Goal: Task Accomplishment & Management: Manage account settings

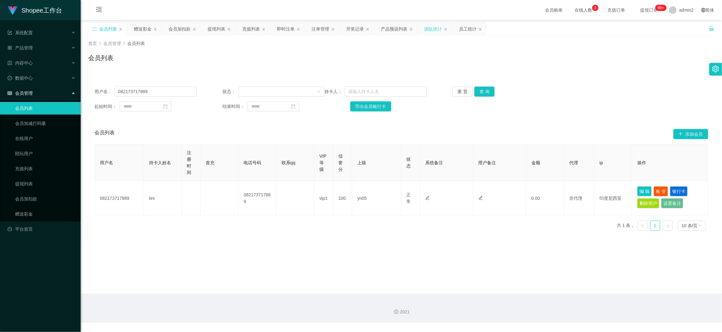
click at [438, 28] on div "团队统计" at bounding box center [433, 29] width 18 height 12
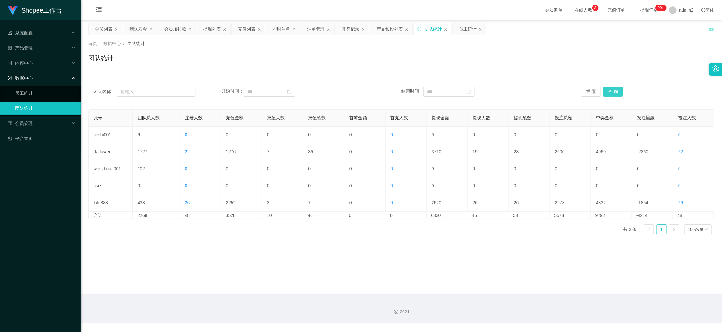
click at [609, 89] on button "查 询" at bounding box center [613, 92] width 20 height 10
click at [353, 242] on main "关闭左侧 关闭右侧 关闭其它 刷新页面 会员列表 赠送彩金 会员加扣款 提现列表 充值列表 即时注单 注单管理 开奖记录 产品预设列表 团队统计 员工统计 首…" at bounding box center [401, 157] width 641 height 274
click at [243, 28] on div "充值列表" at bounding box center [247, 29] width 18 height 12
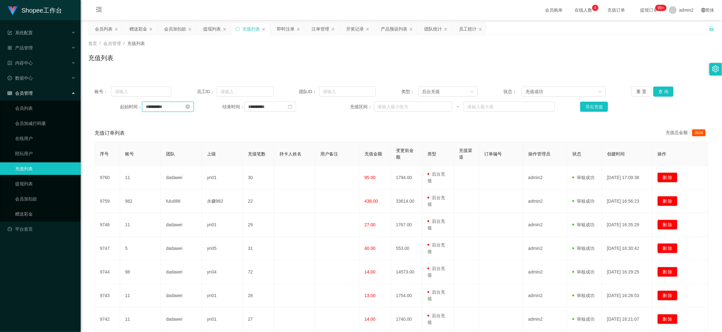
click at [182, 103] on input "**********" at bounding box center [168, 107] width 52 height 10
click at [658, 90] on button "查 询" at bounding box center [663, 92] width 20 height 10
click at [599, 108] on button "导出充值" at bounding box center [594, 107] width 28 height 10
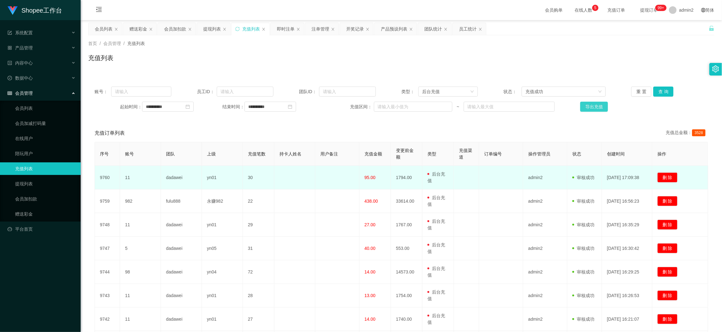
scroll to position [120, 0]
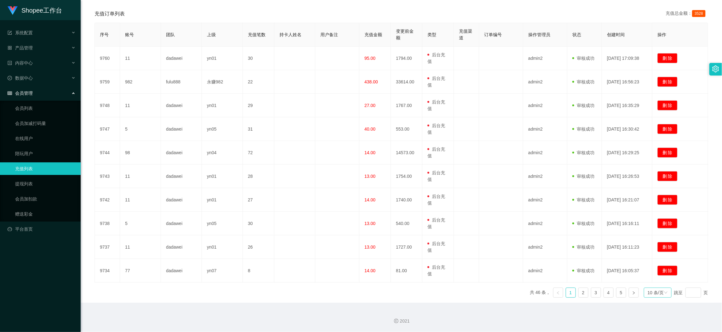
click at [649, 294] on div "10 条/页" at bounding box center [656, 292] width 16 height 9
click at [652, 282] on li "1000 条/页" at bounding box center [652, 282] width 29 height 10
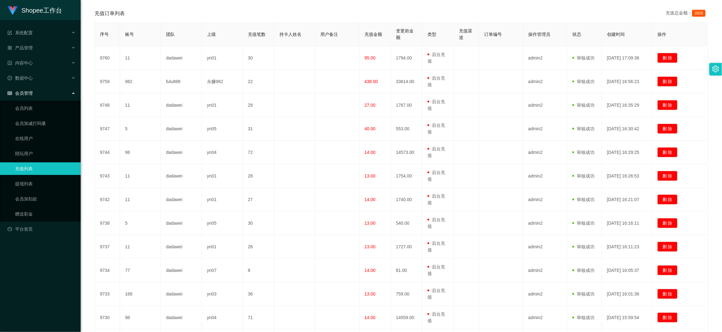
scroll to position [0, 0]
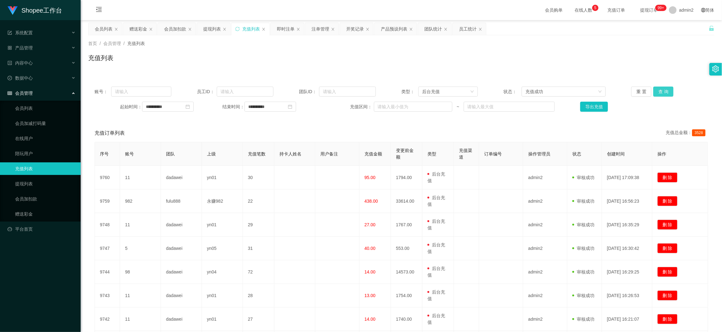
click at [662, 89] on button "查 询" at bounding box center [663, 92] width 20 height 10
click at [590, 107] on button "导出充值" at bounding box center [594, 107] width 28 height 10
click at [426, 29] on div "团队统计" at bounding box center [433, 29] width 18 height 12
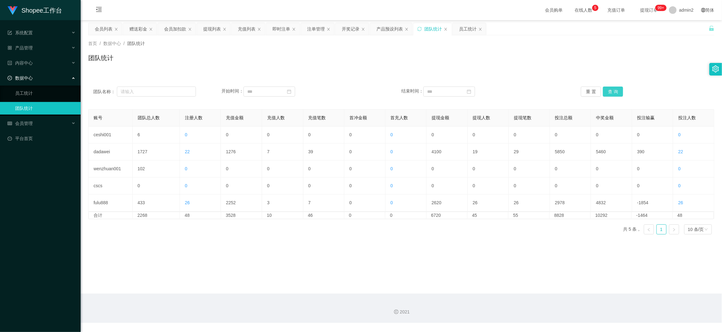
click at [615, 92] on button "查 询" at bounding box center [613, 92] width 20 height 10
click at [207, 26] on div "提现列表" at bounding box center [212, 29] width 18 height 12
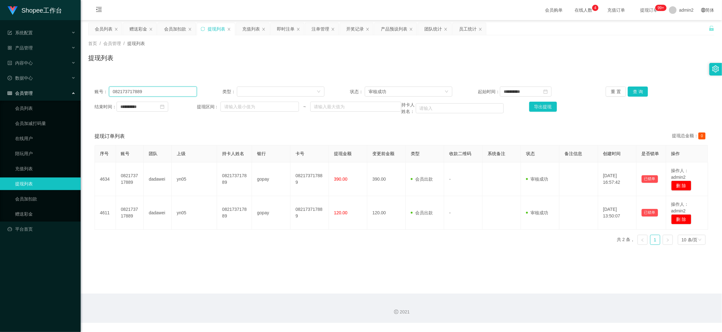
click at [168, 95] on input "082173717889" at bounding box center [153, 92] width 88 height 10
click at [168, 94] on input "082173717889" at bounding box center [153, 92] width 88 height 10
click at [430, 89] on div "审核成功" at bounding box center [407, 91] width 76 height 9
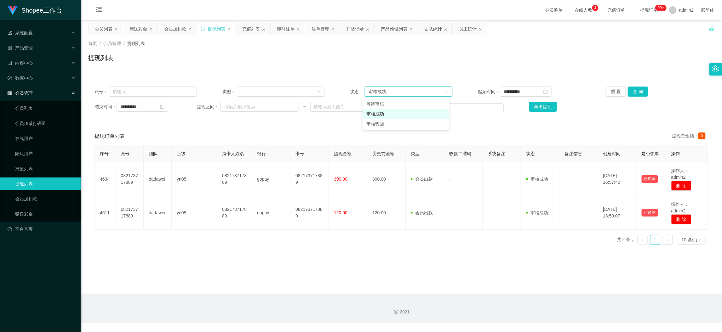
click at [386, 112] on li "审核成功" at bounding box center [406, 114] width 87 height 10
click at [628, 89] on button "查 询" at bounding box center [638, 92] width 20 height 10
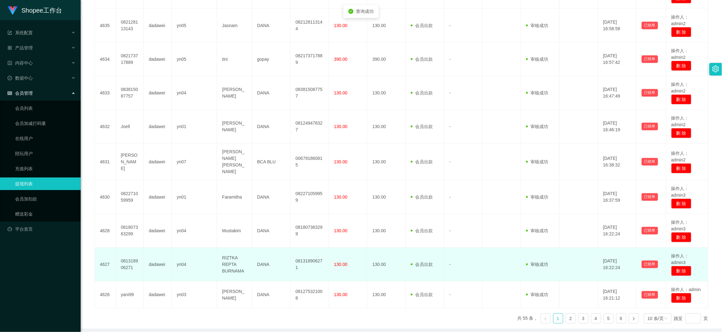
scroll to position [210, 0]
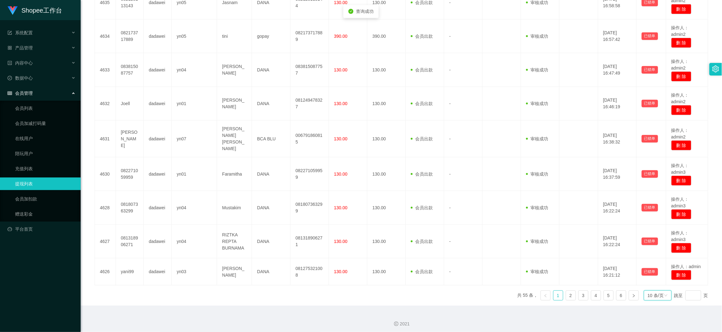
click at [652, 294] on div "10 条/页" at bounding box center [656, 295] width 16 height 9
click at [654, 280] on li "1000 条/页" at bounding box center [652, 282] width 29 height 10
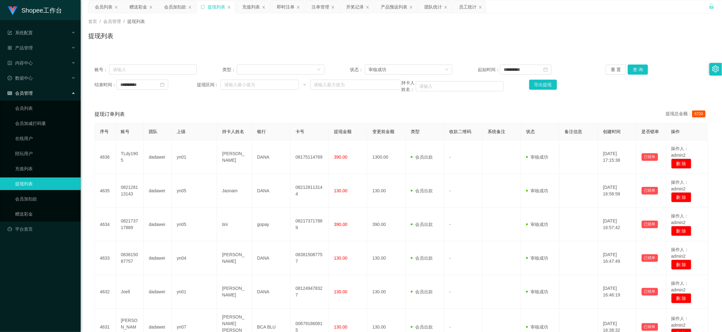
scroll to position [0, 0]
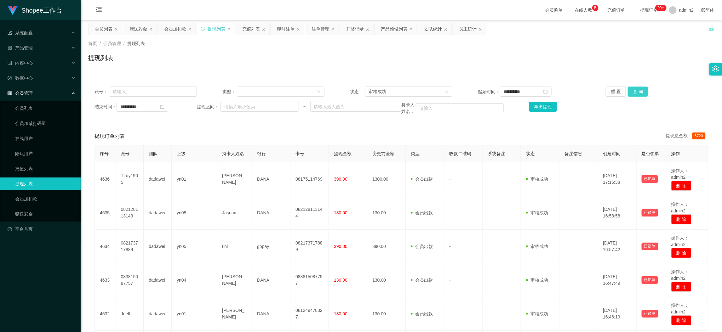
click at [635, 88] on button "查 询" at bounding box center [638, 92] width 20 height 10
click at [538, 107] on button "导出提现" at bounding box center [543, 107] width 28 height 10
click at [438, 27] on div "团队统计" at bounding box center [433, 29] width 18 height 12
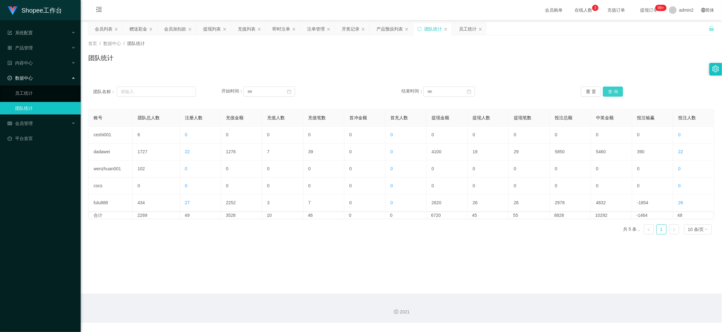
click at [610, 94] on button "查 询" at bounding box center [613, 92] width 20 height 10
click at [616, 90] on button "查 询" at bounding box center [613, 92] width 20 height 10
click at [607, 90] on button "查 询" at bounding box center [613, 92] width 20 height 10
click at [138, 30] on div "赠送彩金" at bounding box center [138, 29] width 18 height 12
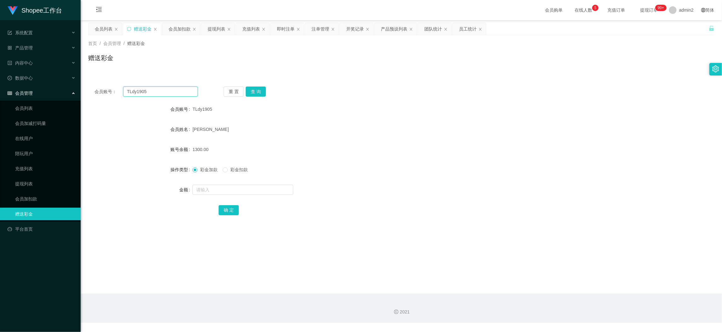
click at [184, 91] on input "TLdy1905" at bounding box center [160, 92] width 75 height 10
paste input "Glenn888"
type input "Glenn888"
click at [259, 91] on button "查 询" at bounding box center [256, 92] width 20 height 10
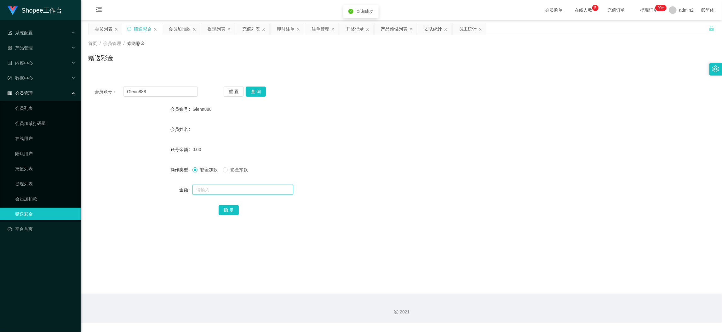
click at [270, 186] on input "text" at bounding box center [242, 190] width 101 height 10
type input "80"
drag, startPoint x: 232, startPoint y: 207, endPoint x: 263, endPoint y: 203, distance: 31.1
click at [232, 207] on button "确 定" at bounding box center [229, 210] width 20 height 10
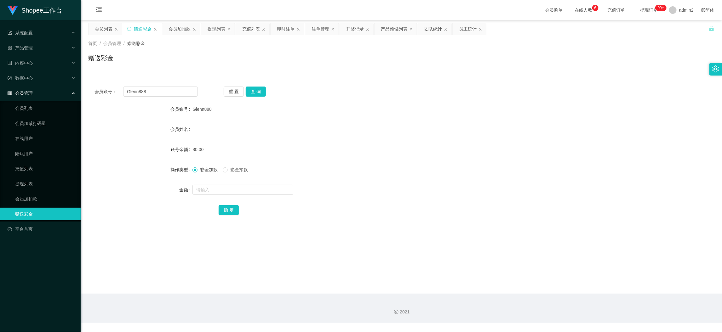
click at [567, 279] on main "关闭左侧 关闭右侧 关闭其它 刷新页面 会员列表 赠送彩金 会员加扣款 提现列表 充值列表 即时注单 注单管理 开奖记录 产品预设列表 团队统计 员工统计 首…" at bounding box center [401, 157] width 641 height 274
click at [215, 26] on div "提现列表" at bounding box center [217, 29] width 18 height 12
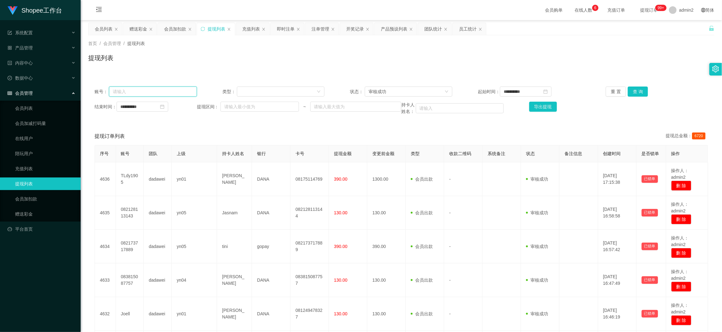
click at [174, 91] on input "text" at bounding box center [153, 92] width 88 height 10
paste input "Glenn888"
type input "Glenn888"
drag, startPoint x: 642, startPoint y: 90, endPoint x: 527, endPoint y: 88, distance: 115.0
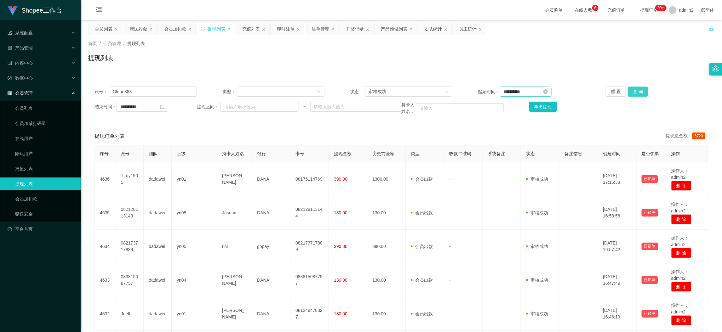
click at [642, 90] on button "查 询" at bounding box center [638, 92] width 20 height 10
click at [429, 89] on div "审核成功" at bounding box center [407, 91] width 76 height 9
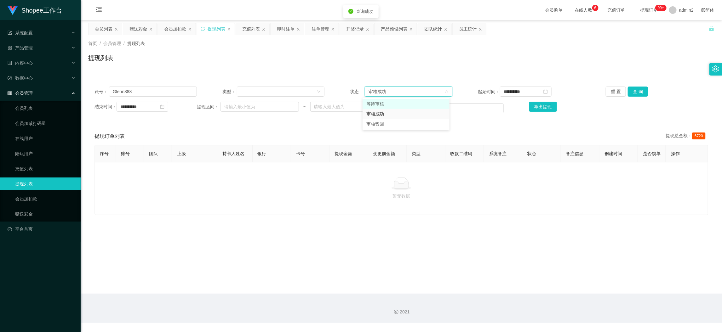
click at [391, 100] on li "等待审核" at bounding box center [406, 104] width 87 height 10
click at [632, 93] on button "查 询" at bounding box center [638, 92] width 20 height 10
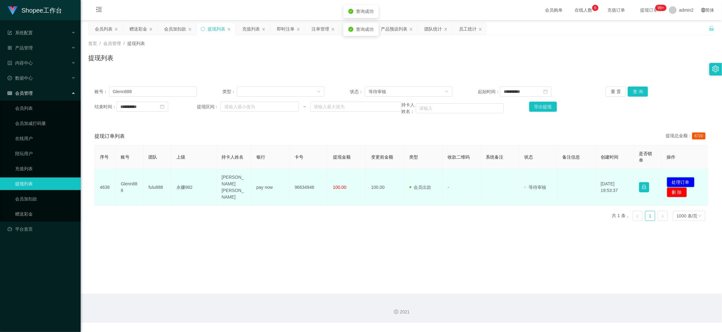
click at [678, 177] on button "处理订单" at bounding box center [681, 182] width 28 height 10
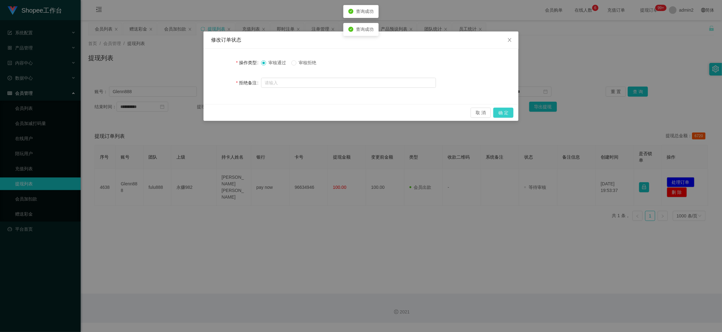
click at [504, 111] on button "确 定" at bounding box center [503, 113] width 20 height 10
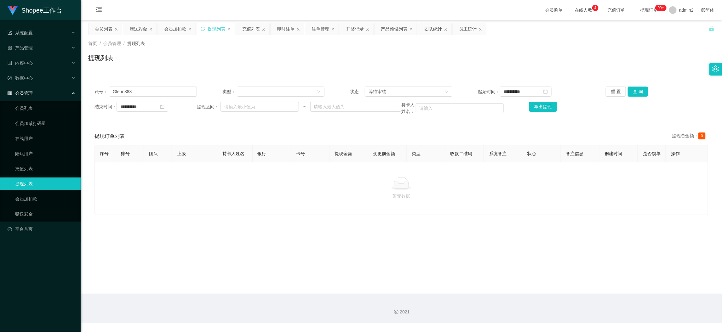
drag, startPoint x: 569, startPoint y: 286, endPoint x: 560, endPoint y: 280, distance: 10.6
click at [568, 285] on main "**********" at bounding box center [401, 157] width 641 height 274
click at [182, 28] on div "会员加扣款" at bounding box center [175, 29] width 22 height 12
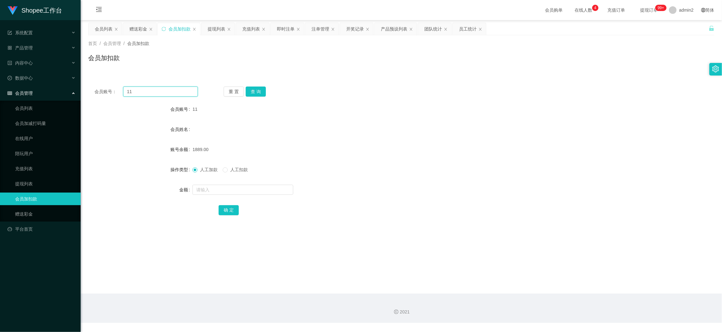
click at [188, 91] on input "11" at bounding box center [160, 92] width 75 height 10
paste input "A983"
type input "A983"
click at [253, 92] on button "查 询" at bounding box center [256, 92] width 20 height 10
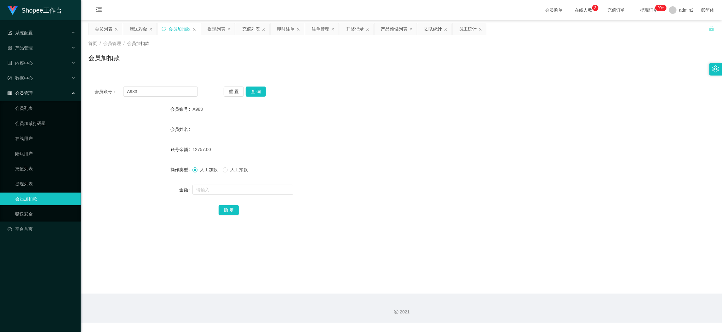
click at [457, 282] on main "关闭左侧 关闭右侧 关闭其它 刷新页面 会员列表 赠送彩金 会员加扣款 提现列表 充值列表 即时注单 注单管理 开奖记录 产品预设列表 团队统计 员工统计 首…" at bounding box center [401, 157] width 641 height 274
click at [251, 195] on div at bounding box center [374, 190] width 365 height 13
click at [259, 191] on input "text" at bounding box center [242, 190] width 101 height 10
paste input "1167"
type input "1168"
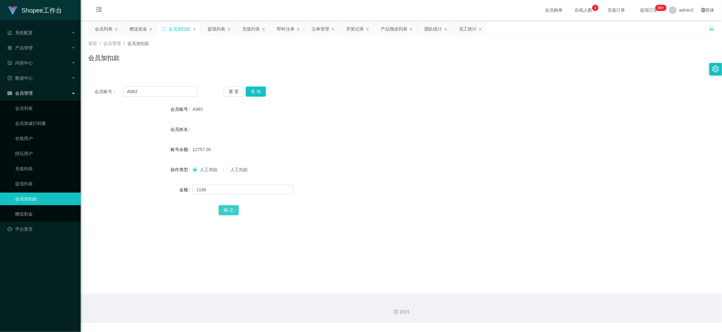
drag, startPoint x: 221, startPoint y: 211, endPoint x: 265, endPoint y: 197, distance: 45.9
click at [221, 210] on button "确 定" at bounding box center [229, 210] width 20 height 10
drag, startPoint x: 157, startPoint y: 92, endPoint x: 127, endPoint y: 92, distance: 30.6
click at [127, 92] on input "A983" at bounding box center [160, 92] width 75 height 10
drag, startPoint x: 571, startPoint y: 312, endPoint x: 568, endPoint y: 297, distance: 15.0
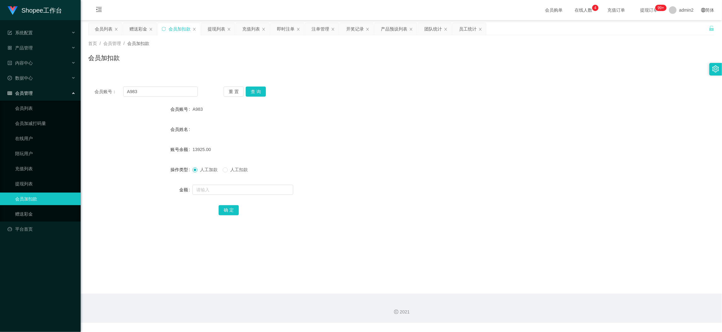
click at [572, 310] on div "2021" at bounding box center [401, 312] width 631 height 7
click at [133, 29] on div "赠送彩金" at bounding box center [138, 29] width 18 height 12
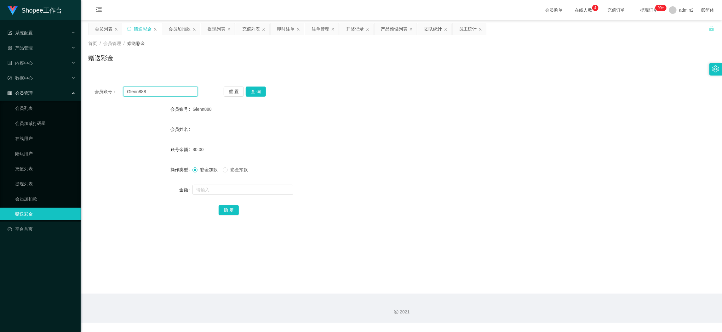
click at [171, 89] on input "Glenn888" at bounding box center [160, 92] width 75 height 10
paste input "AA14725"
type input "AA147258"
click at [251, 90] on button "查 询" at bounding box center [256, 92] width 20 height 10
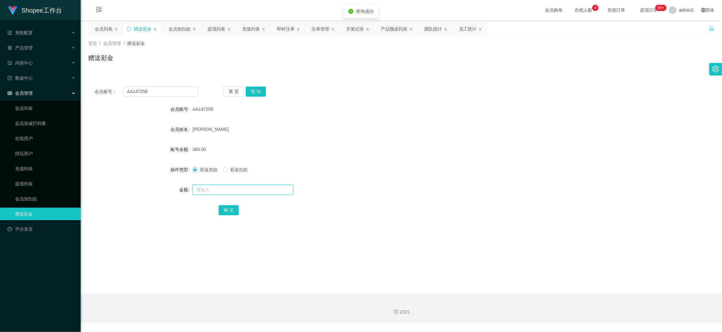
click at [261, 192] on input "text" at bounding box center [242, 190] width 101 height 10
type input "2000"
drag, startPoint x: 226, startPoint y: 209, endPoint x: 272, endPoint y: 200, distance: 47.6
click at [226, 209] on button "确 定" at bounding box center [229, 210] width 20 height 10
click at [399, 185] on div "2000" at bounding box center [374, 190] width 365 height 13
